Goal: Information Seeking & Learning: Check status

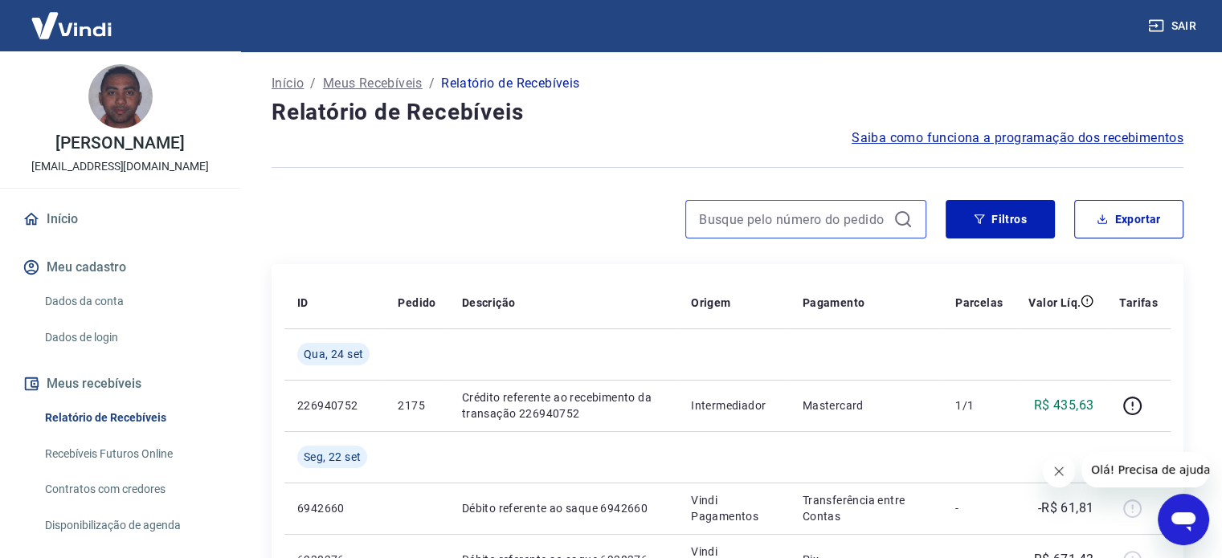
click at [825, 217] on input at bounding box center [793, 219] width 188 height 24
paste input "583"
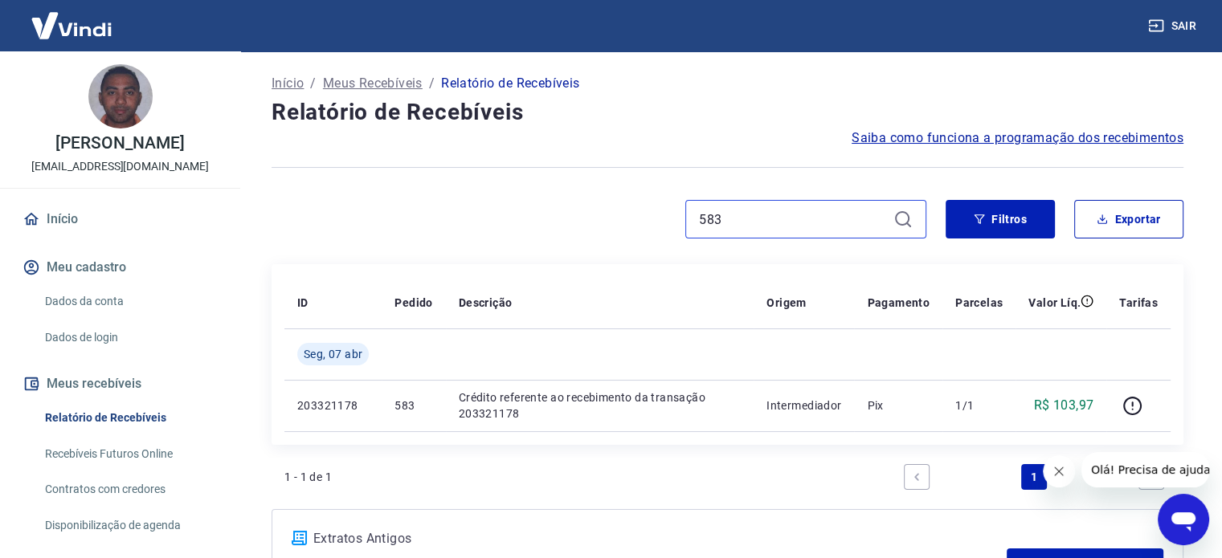
click at [780, 208] on input "583" at bounding box center [793, 219] width 188 height 24
type input "5"
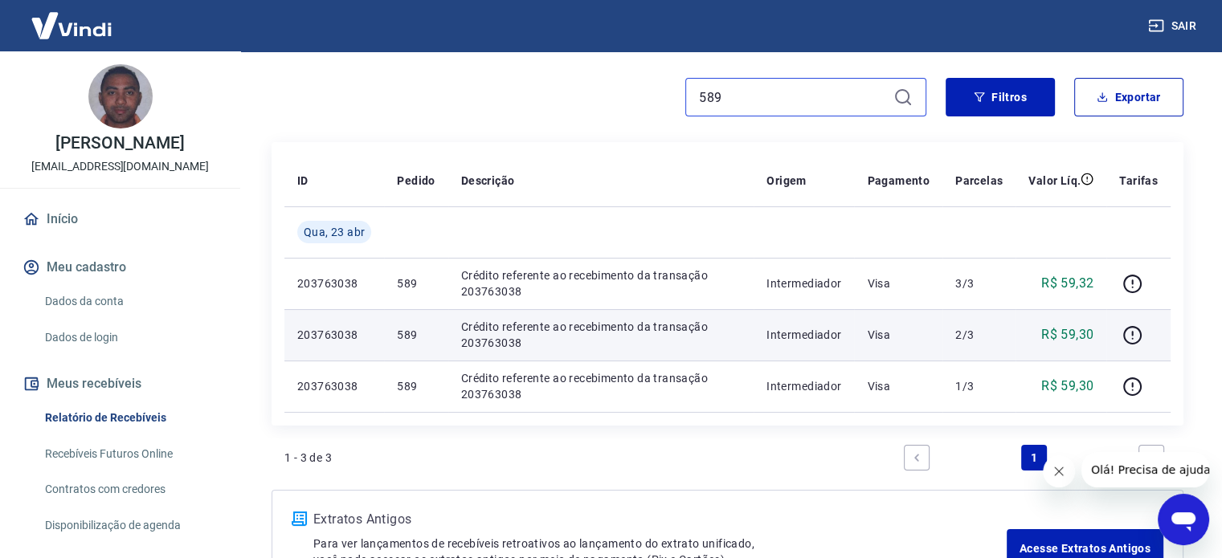
scroll to position [161, 0]
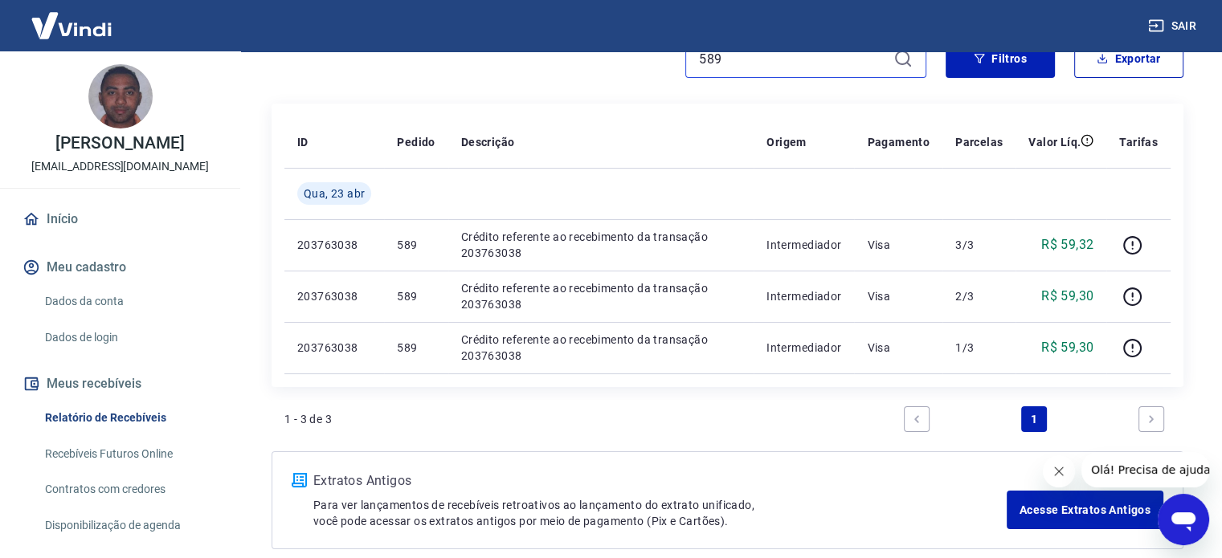
click at [753, 57] on input "589" at bounding box center [793, 59] width 188 height 24
type input "5"
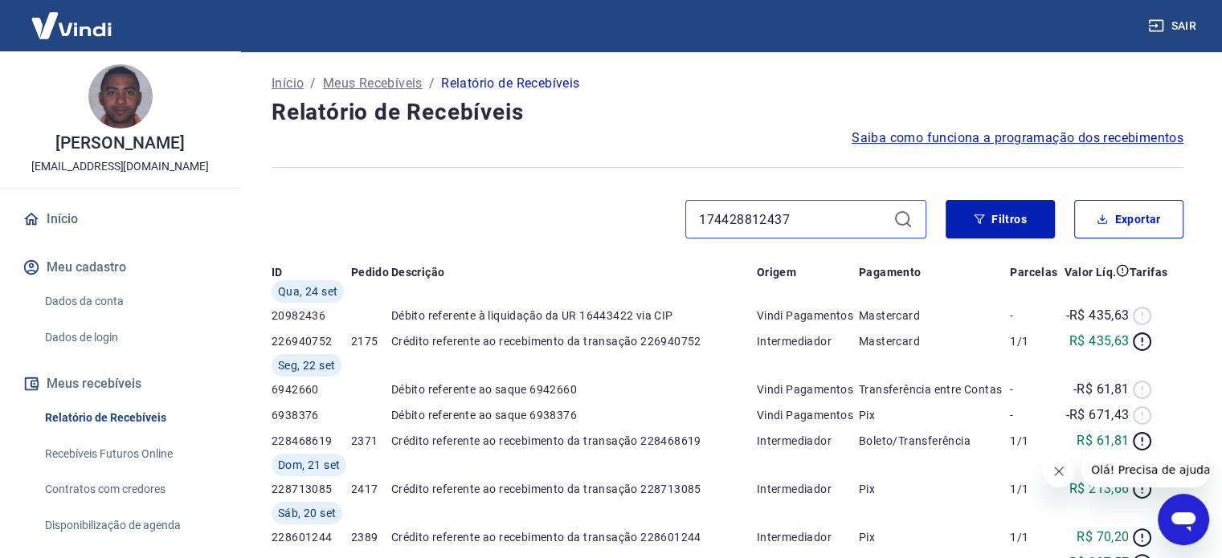
type input "174428812437"
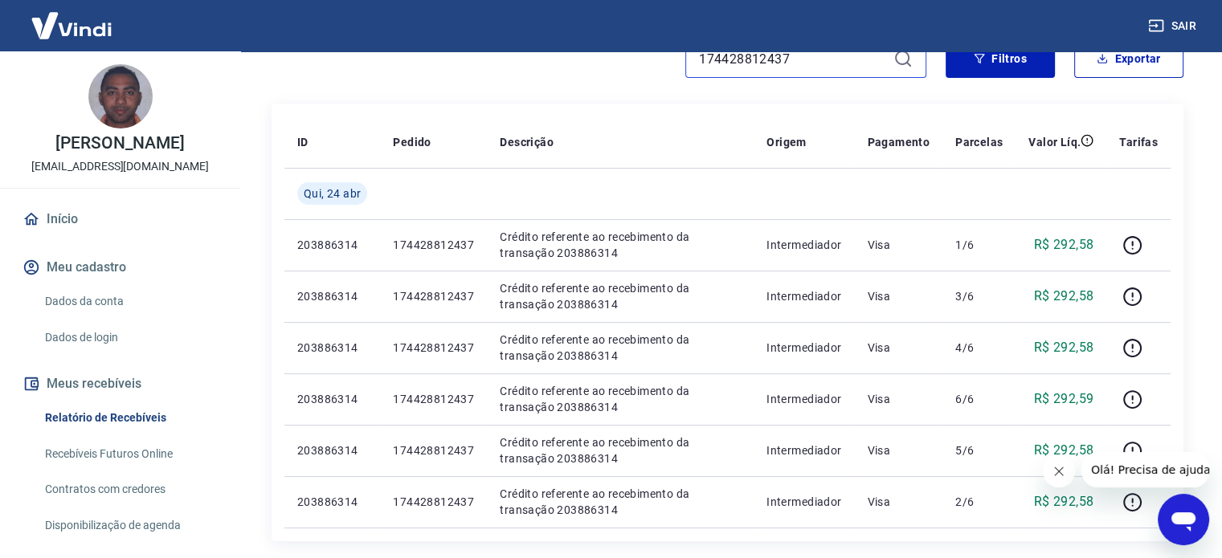
scroll to position [241, 0]
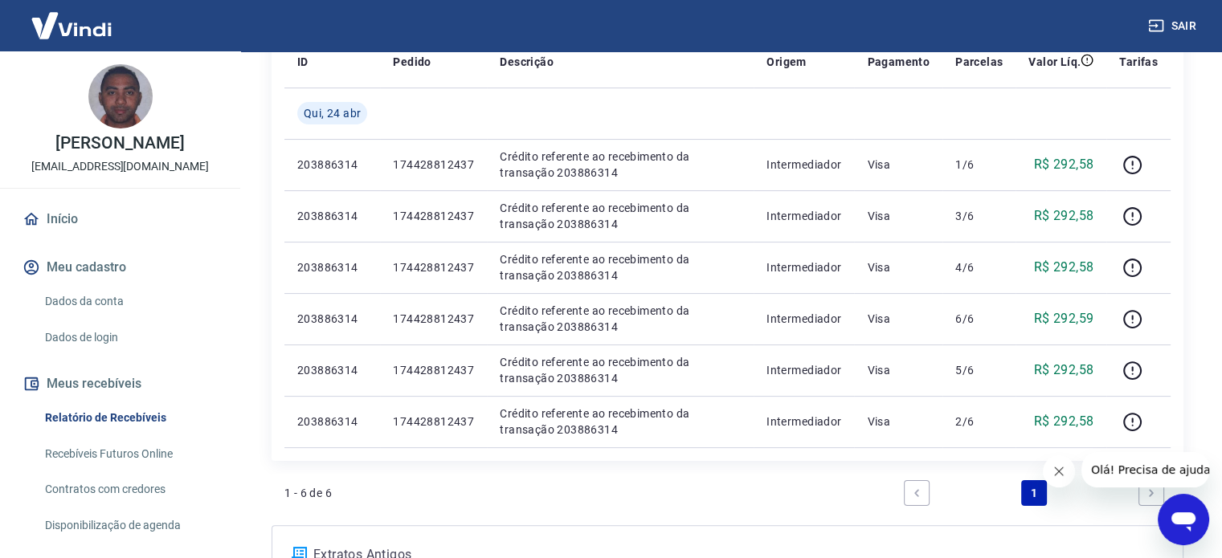
drag, startPoint x: 1068, startPoint y: 471, endPoint x: 2069, endPoint y: 933, distance: 1102.2
click at [1068, 471] on button "Fechar mensagem da empresa" at bounding box center [1059, 471] width 32 height 32
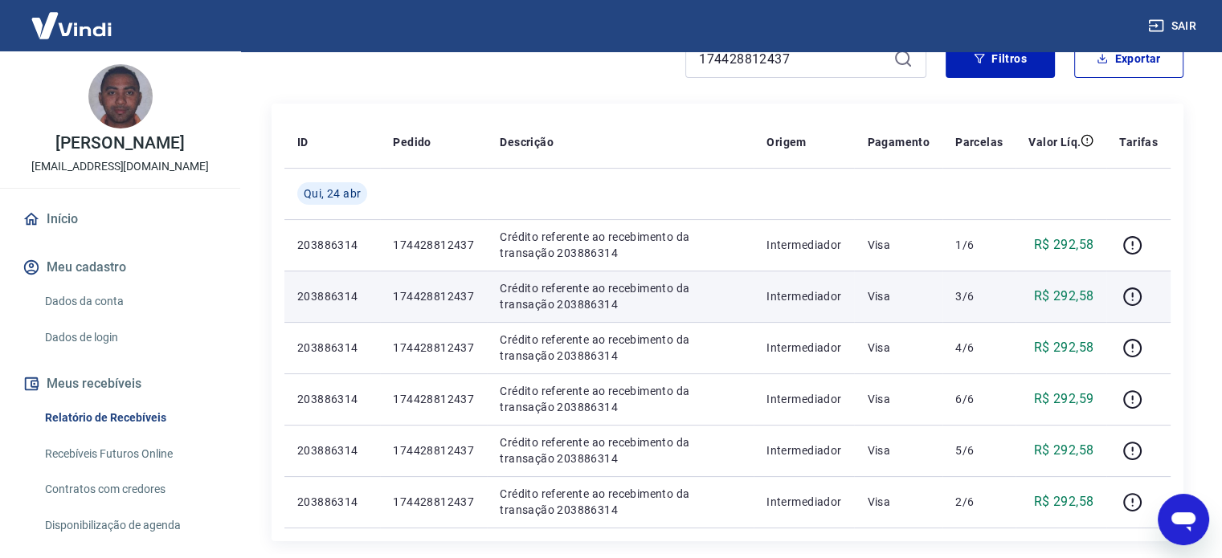
scroll to position [161, 0]
